Goal: Complete application form

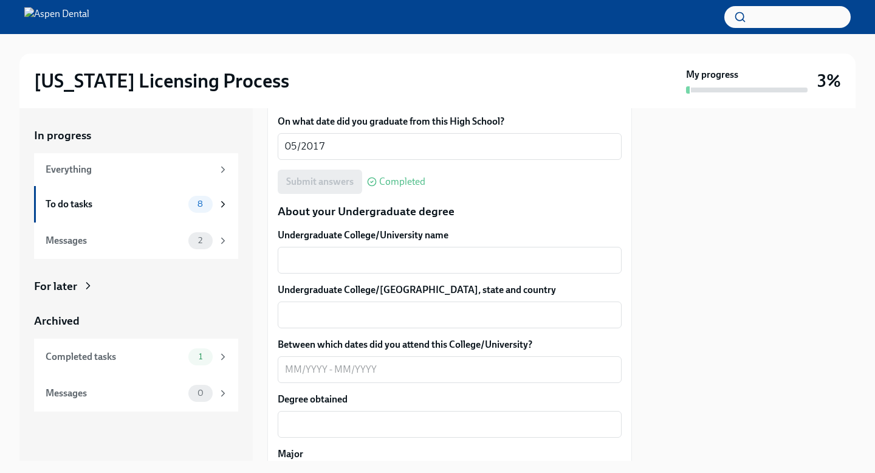
scroll to position [1116, 0]
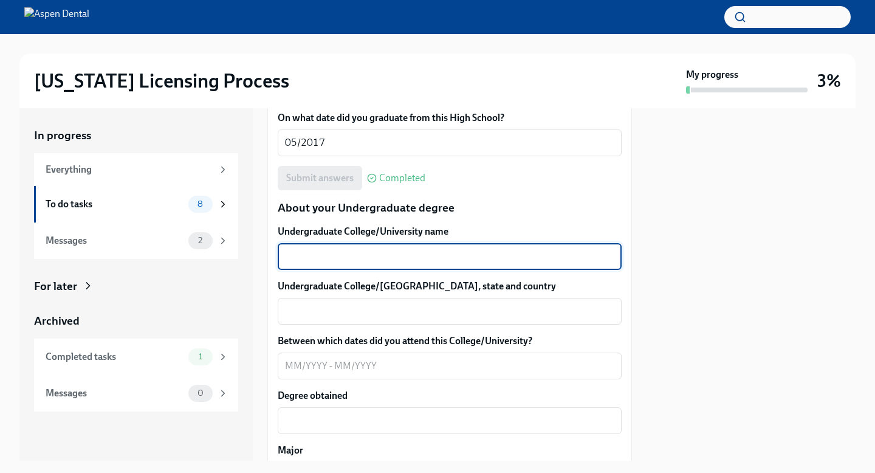
click at [467, 255] on textarea "Undergraduate College/University name" at bounding box center [450, 256] width 330 height 15
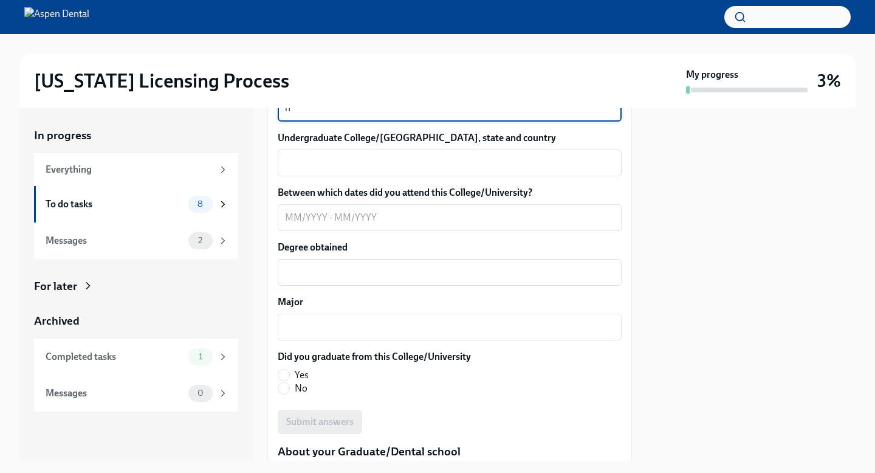
scroll to position [1259, 0]
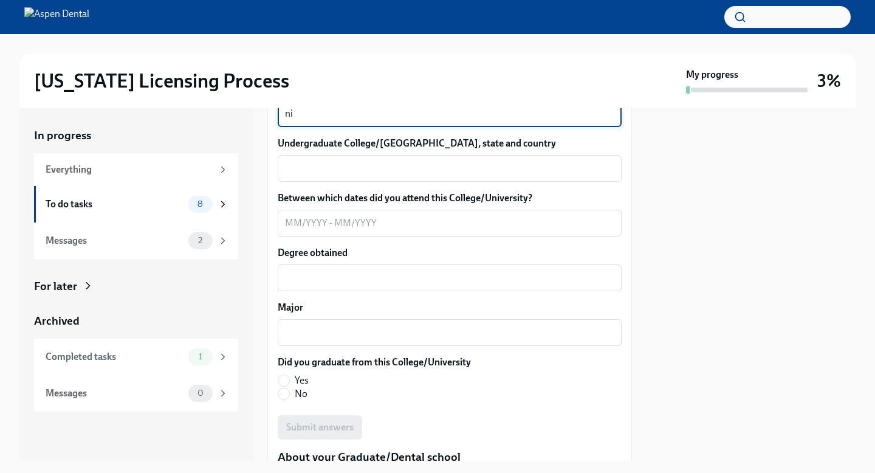
type textarea "n"
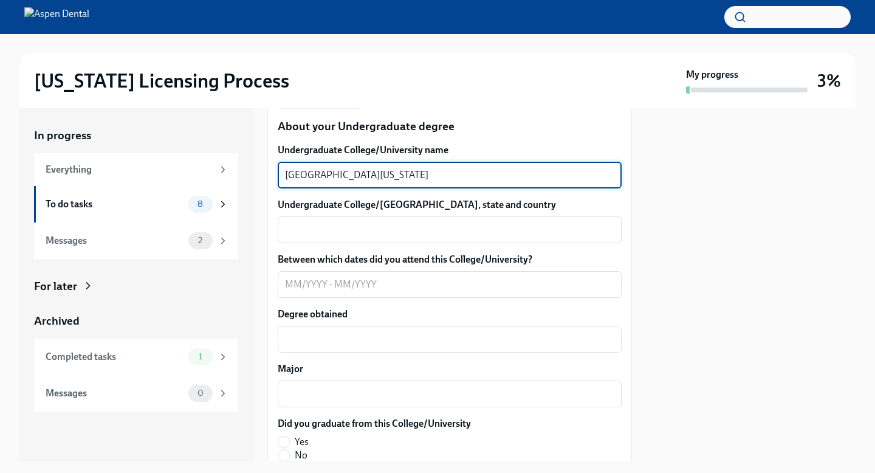
scroll to position [1197, 0]
type textarea "[GEOGRAPHIC_DATA][US_STATE]"
click at [357, 240] on div "x ​" at bounding box center [450, 230] width 344 height 27
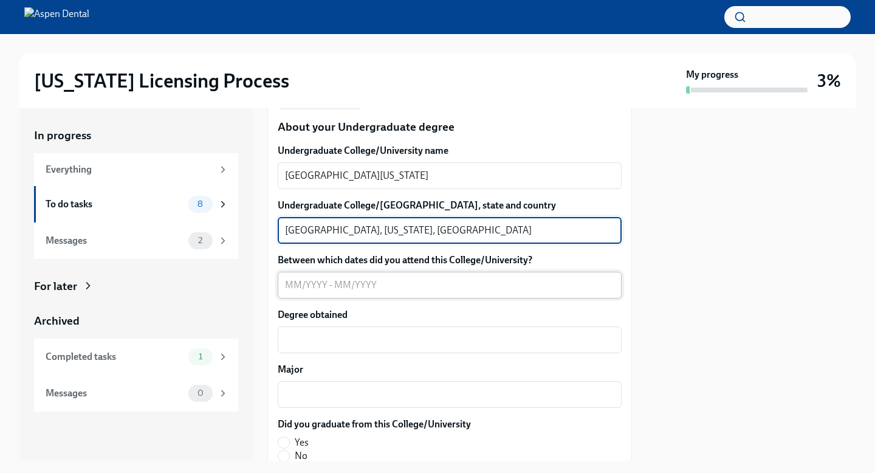
type textarea "[GEOGRAPHIC_DATA], [US_STATE], [GEOGRAPHIC_DATA]"
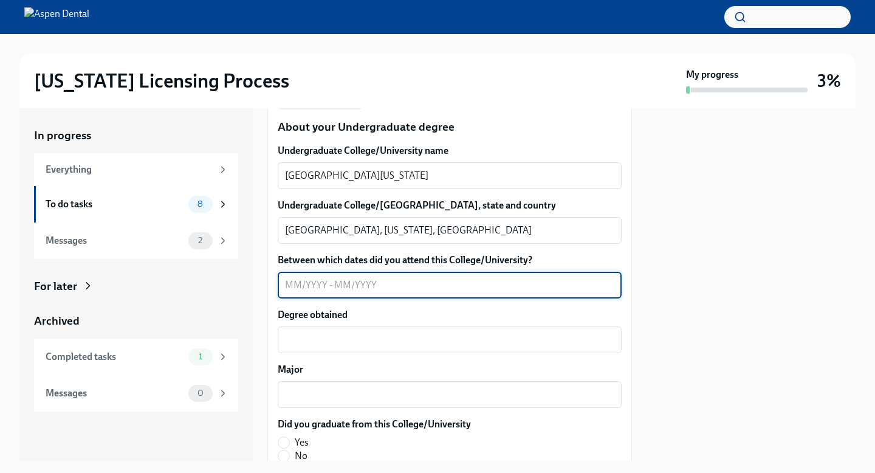
click at [355, 285] on textarea "Between which dates did you attend this College/University?" at bounding box center [450, 285] width 330 height 15
click at [320, 283] on textarea "08/2021-05/2021" at bounding box center [450, 285] width 330 height 15
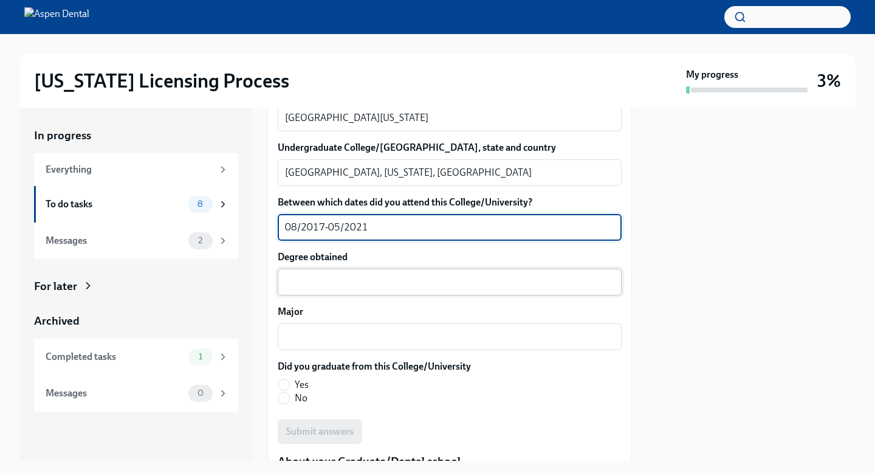
scroll to position [1255, 0]
type textarea "08/2017-05/2021"
click at [301, 285] on textarea "Degree obtained" at bounding box center [450, 281] width 330 height 15
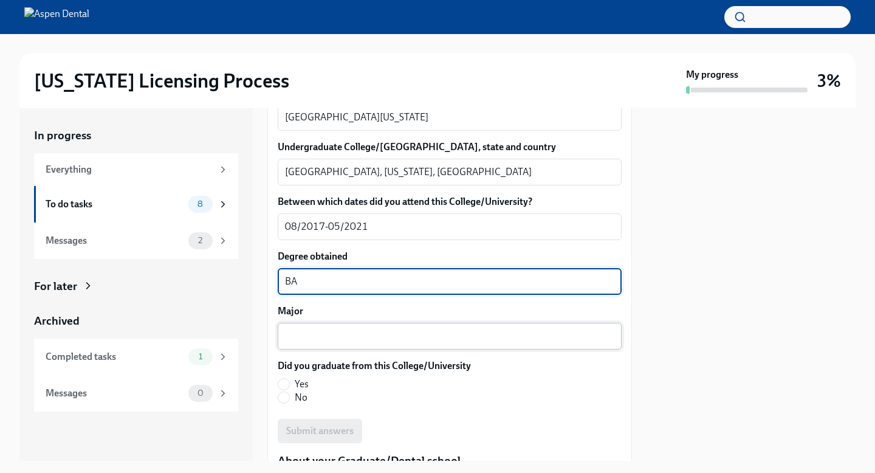
type textarea "BA"
click at [311, 326] on div "x ​" at bounding box center [450, 336] width 344 height 27
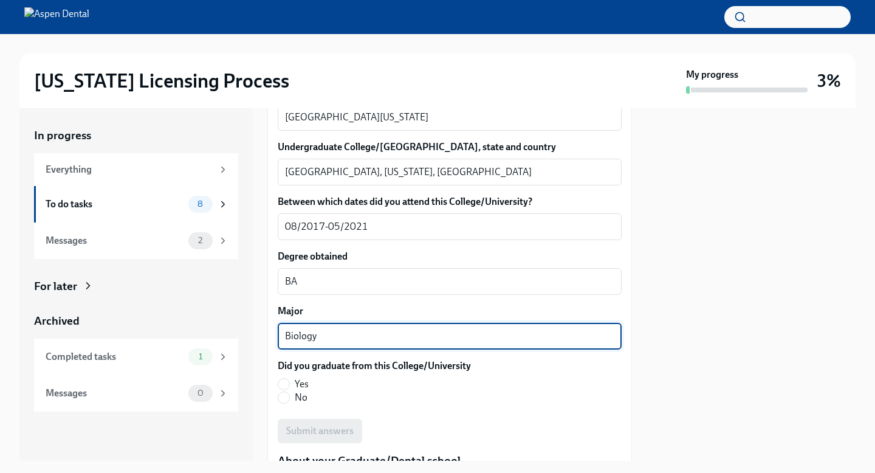
type textarea "Biology"
click at [311, 326] on div "Biology x ​" at bounding box center [450, 336] width 344 height 27
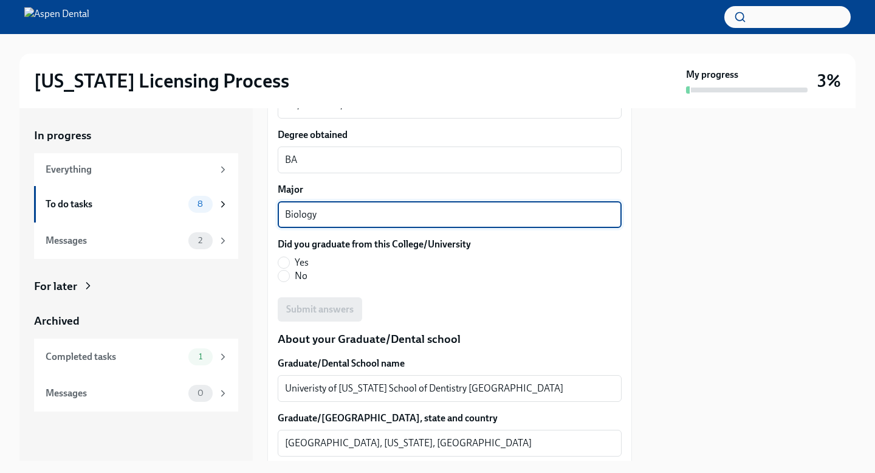
scroll to position [1384, 0]
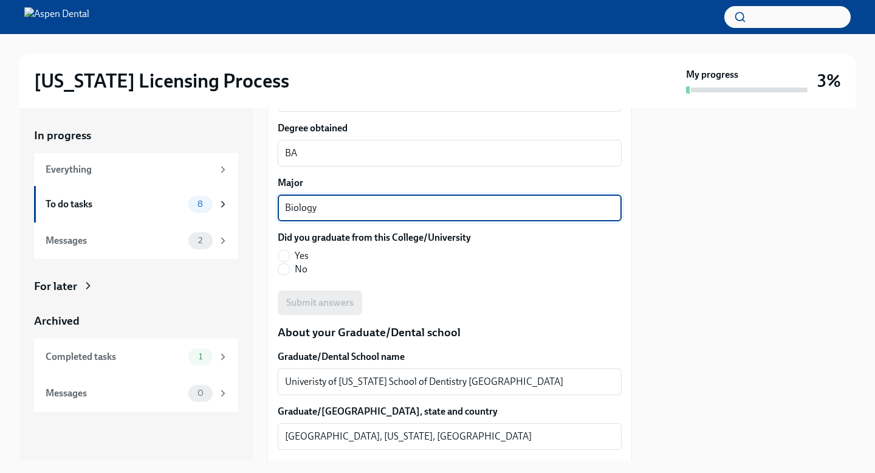
click at [291, 249] on label "Yes" at bounding box center [370, 255] width 184 height 13
click at [289, 250] on input "Yes" at bounding box center [283, 255] width 11 height 11
radio input "true"
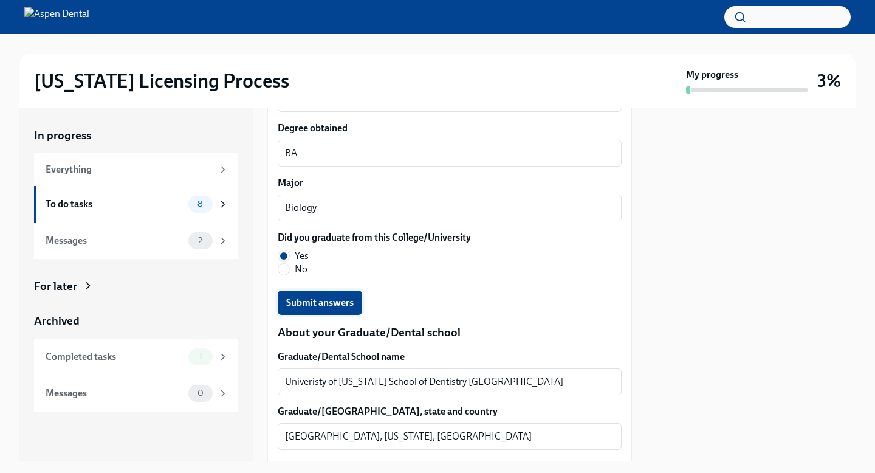
click at [324, 296] on button "Submit answers" at bounding box center [320, 303] width 85 height 24
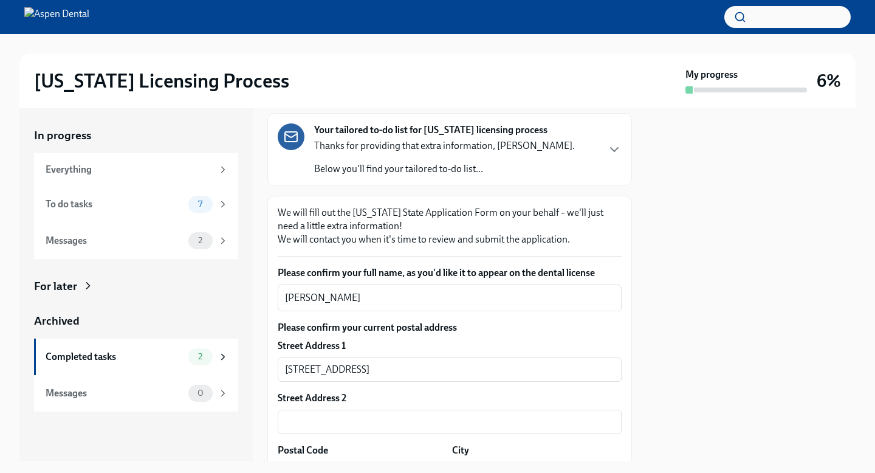
scroll to position [86, 0]
click at [623, 146] on div "Your tailored to-do list for [US_STATE] licensing process Thanks for providing …" at bounding box center [450, 148] width 365 height 73
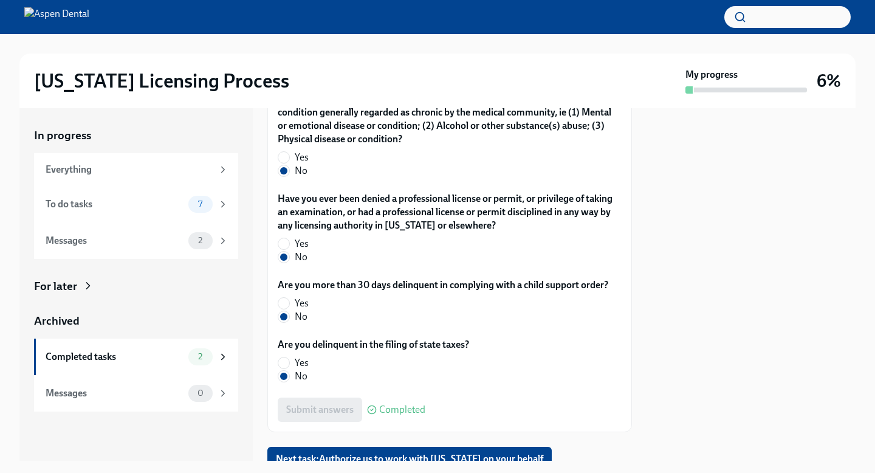
scroll to position [3109, 0]
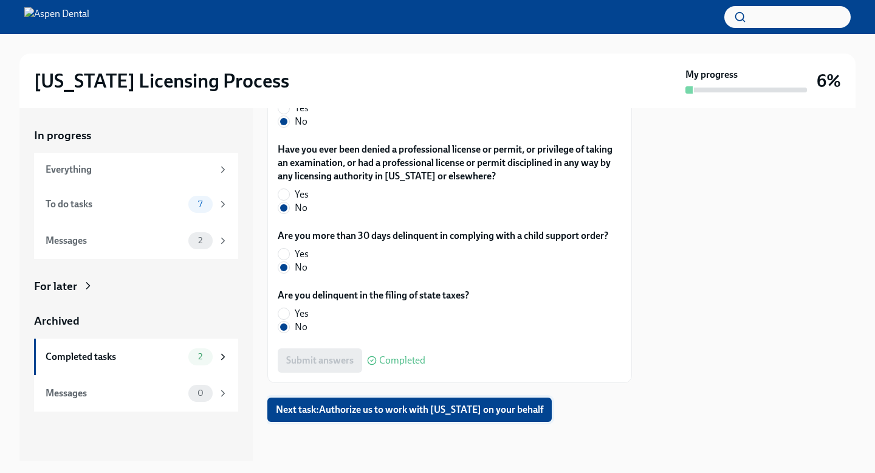
click at [366, 420] on button "Next task : Authorize us to work with [US_STATE] on your behalf" at bounding box center [410, 410] width 285 height 24
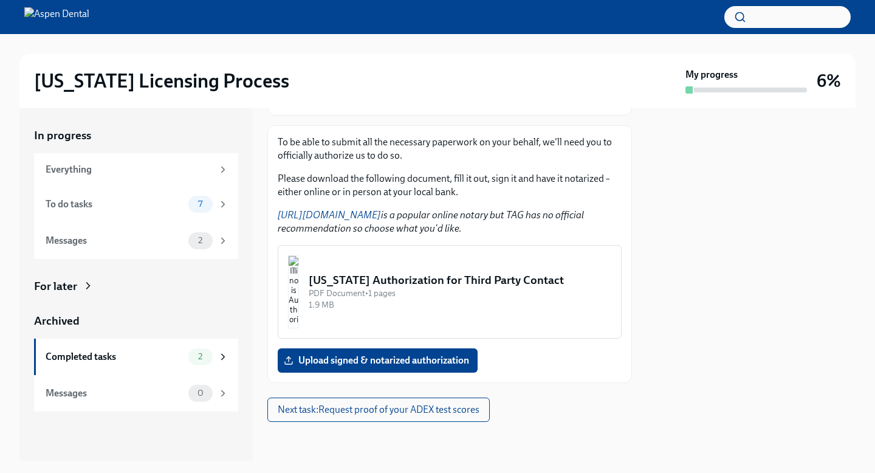
scroll to position [611, 0]
click at [299, 302] on img "button" at bounding box center [293, 291] width 11 height 73
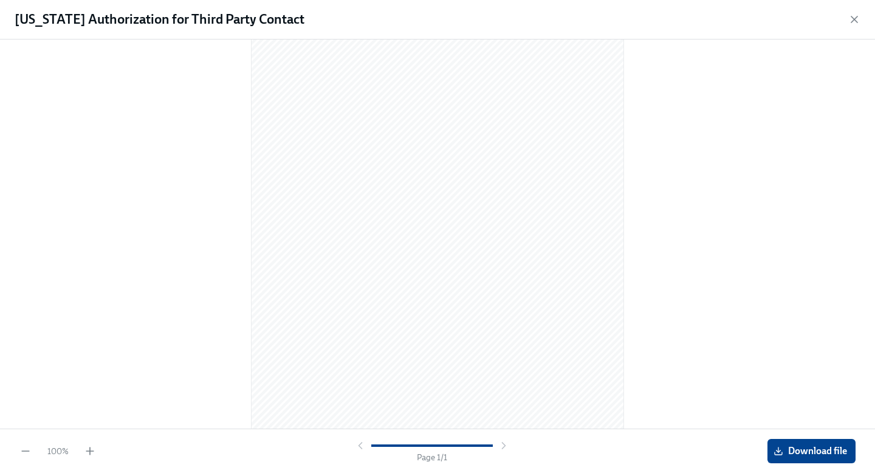
scroll to position [95, 0]
click at [787, 458] on button "Download file" at bounding box center [812, 451] width 88 height 24
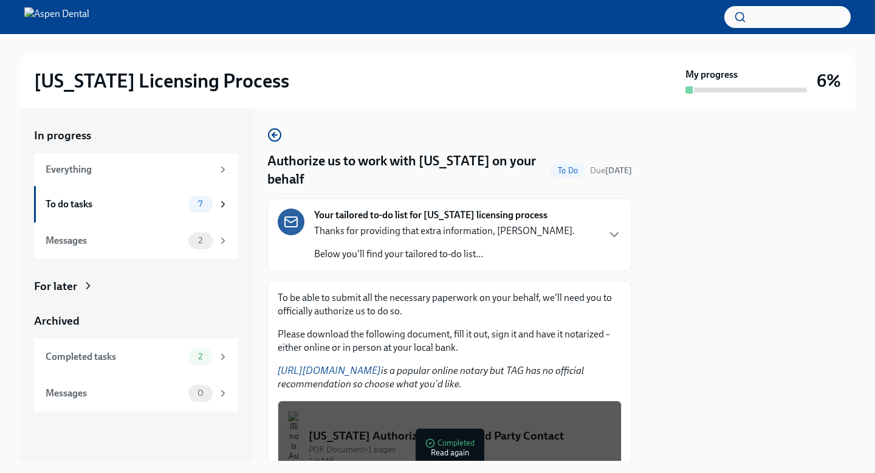
click at [722, 315] on div at bounding box center [751, 284] width 209 height 353
